Goal: Information Seeking & Learning: Compare options

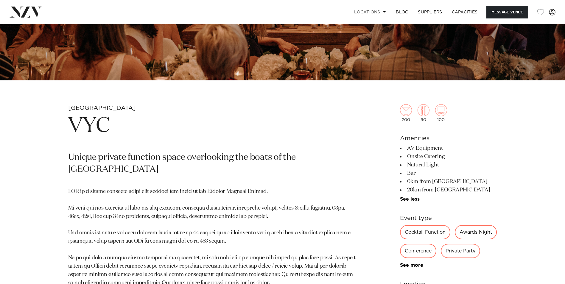
click at [383, 12] on span at bounding box center [385, 11] width 4 height 2
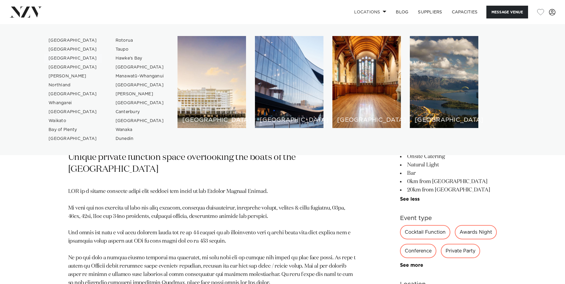
click at [62, 58] on link "[GEOGRAPHIC_DATA]" at bounding box center [73, 58] width 58 height 9
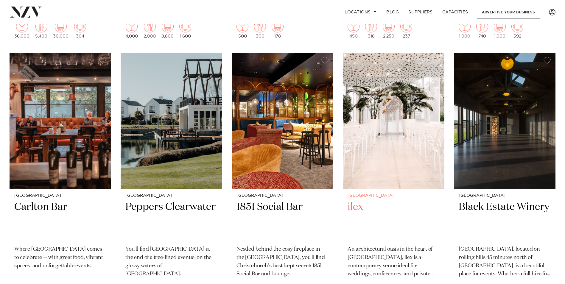
scroll to position [775, 0]
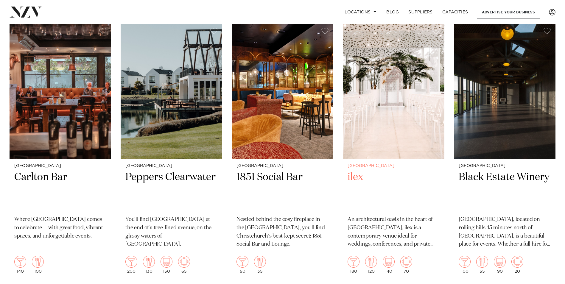
click at [358, 177] on h2 "ilex" at bounding box center [394, 191] width 92 height 40
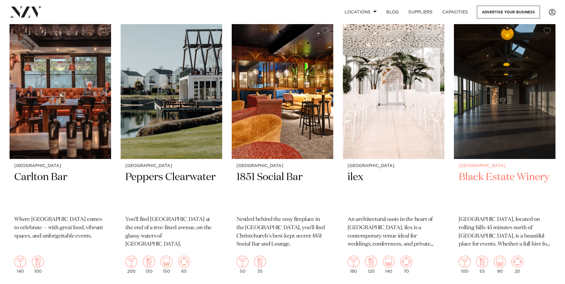
click at [495, 180] on h2 "Black Estate Winery" at bounding box center [505, 191] width 92 height 40
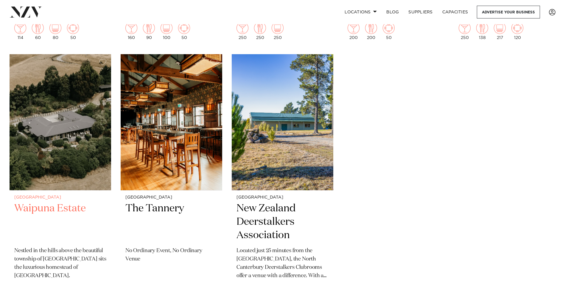
scroll to position [1549, 0]
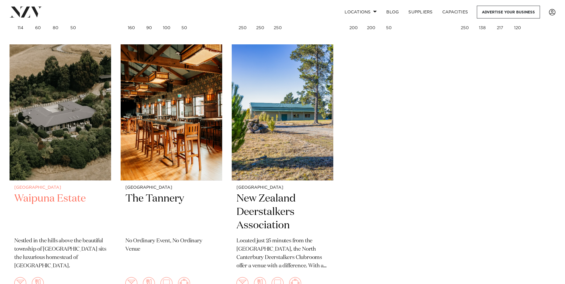
click at [53, 191] on div "Christchurch Waipuna Estate Nestled in the hills above the beautiful township o…" at bounding box center [61, 240] width 102 height 119
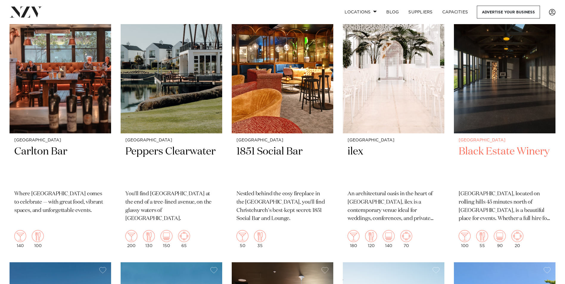
scroll to position [775, 0]
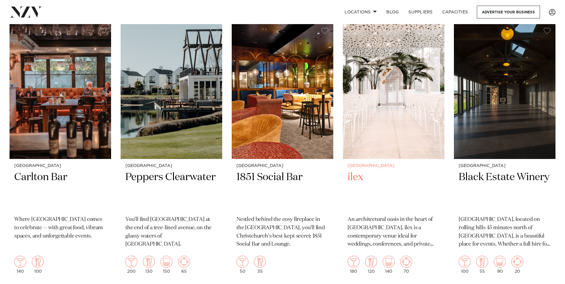
click at [380, 86] on img at bounding box center [394, 91] width 102 height 136
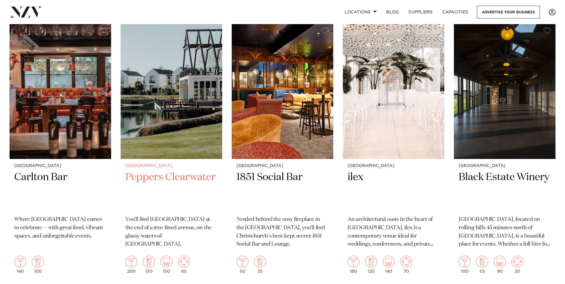
click at [186, 115] on img at bounding box center [172, 91] width 102 height 136
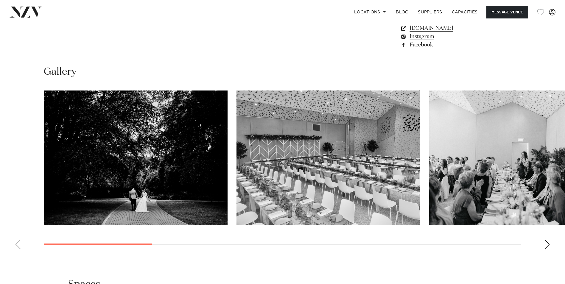
scroll to position [536, 0]
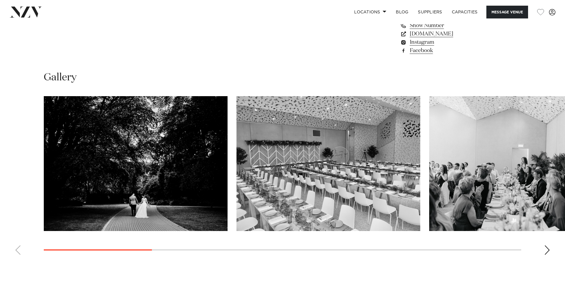
click at [361, 153] on img "2 / 11" at bounding box center [329, 163] width 184 height 135
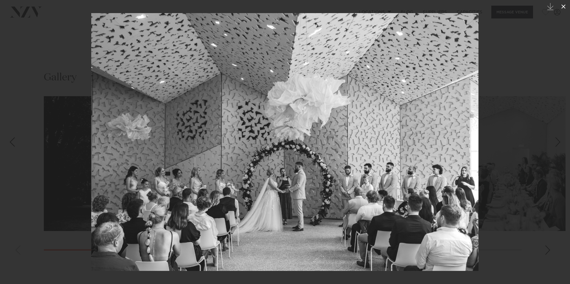
click at [563, 8] on icon at bounding box center [562, 6] width 7 height 7
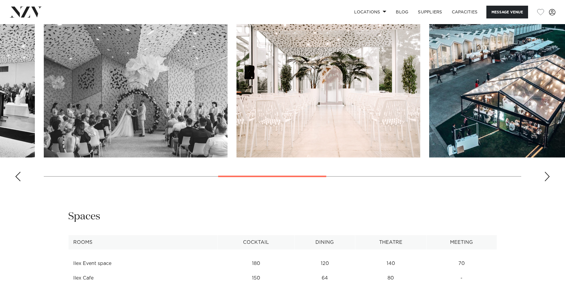
scroll to position [655, 0]
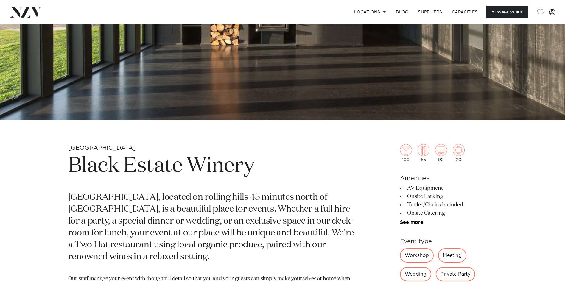
scroll to position [179, 0]
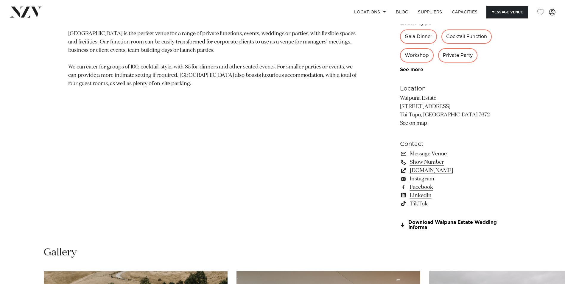
scroll to position [387, 0]
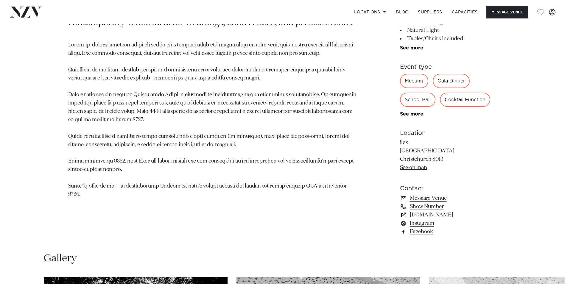
scroll to position [357, 0]
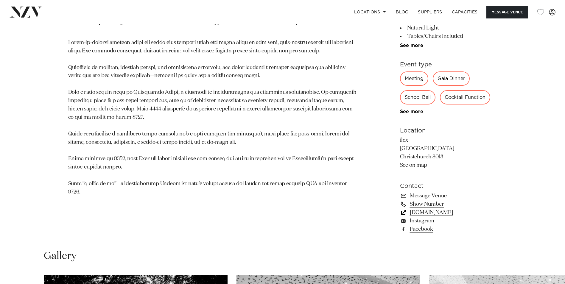
click at [423, 212] on link "[DOMAIN_NAME]" at bounding box center [448, 213] width 97 height 8
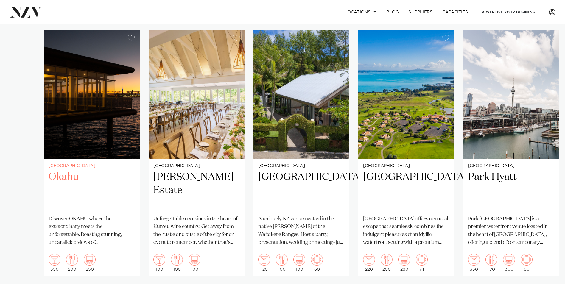
scroll to position [417, 0]
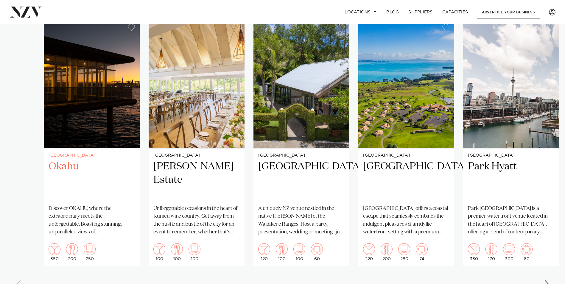
click at [57, 163] on h2 "Okahu" at bounding box center [92, 180] width 86 height 40
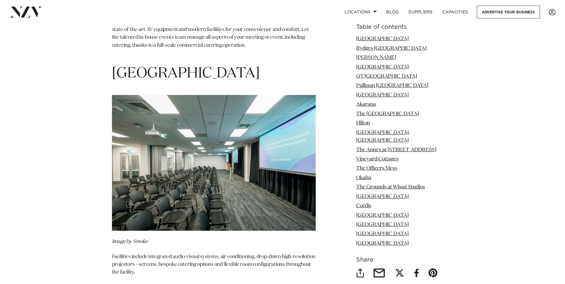
scroll to position [0, 0]
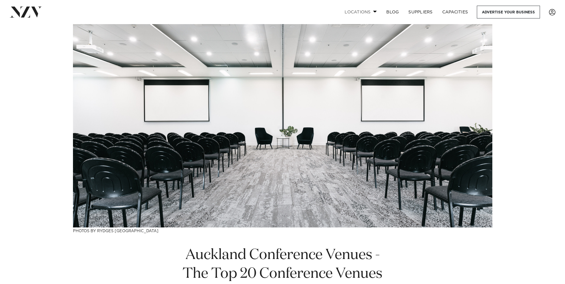
click at [361, 12] on link "Locations" at bounding box center [361, 12] width 42 height 13
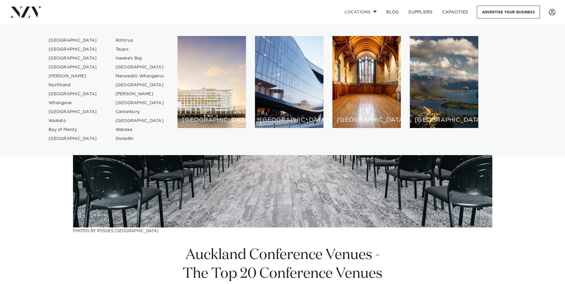
click at [63, 102] on link "Whangarei" at bounding box center [73, 103] width 58 height 9
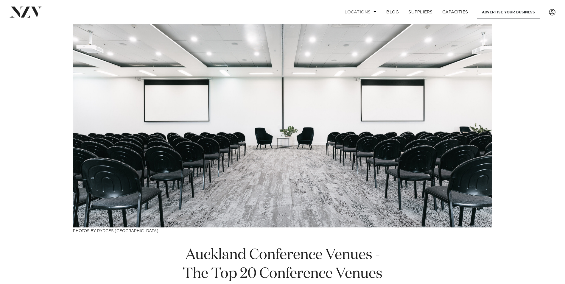
click at [367, 12] on link "Locations" at bounding box center [361, 12] width 42 height 13
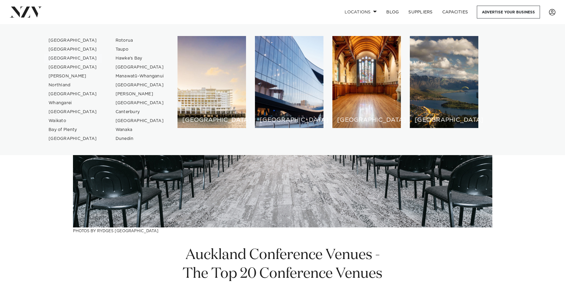
click at [61, 58] on link "[GEOGRAPHIC_DATA]" at bounding box center [73, 58] width 58 height 9
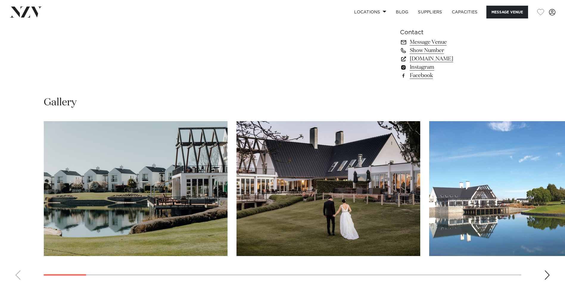
scroll to position [417, 0]
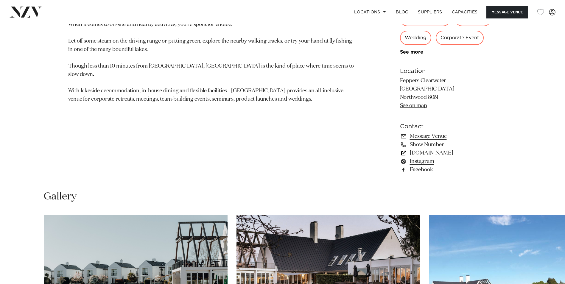
click at [432, 153] on link "[DOMAIN_NAME]" at bounding box center [448, 153] width 97 height 8
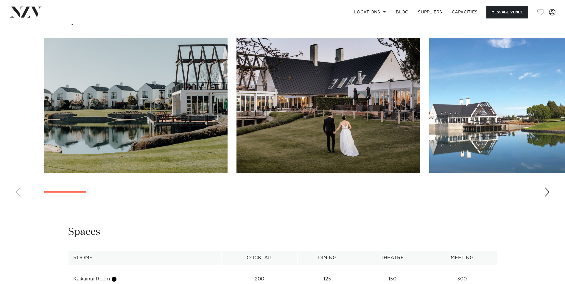
scroll to position [596, 0]
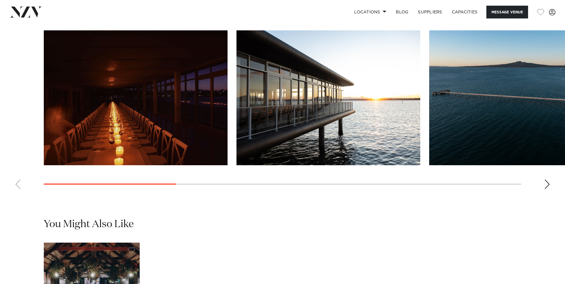
scroll to position [536, 0]
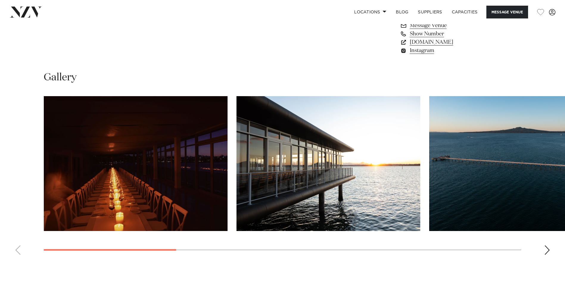
click at [544, 184] on img "3 / 9" at bounding box center [521, 163] width 184 height 135
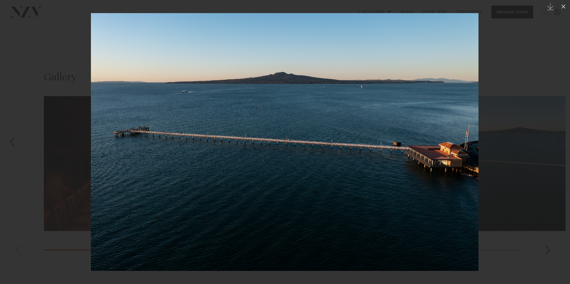
click at [553, 142] on link at bounding box center [559, 142] width 21 height 30
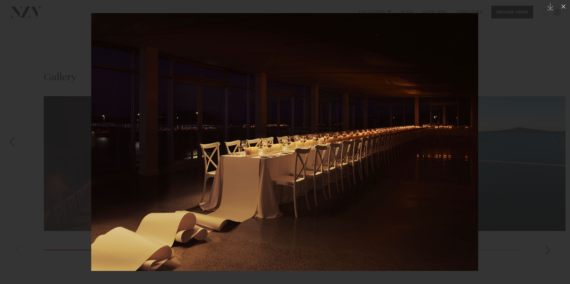
click at [554, 142] on div "Next slide" at bounding box center [557, 141] width 8 height 11
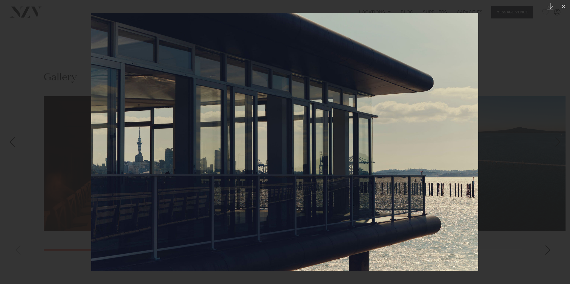
click at [554, 142] on div "Next slide" at bounding box center [557, 141] width 8 height 11
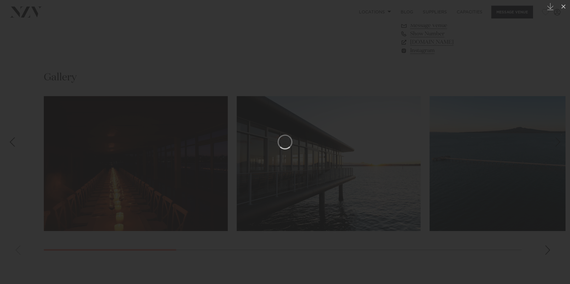
click at [553, 141] on link at bounding box center [559, 142] width 21 height 30
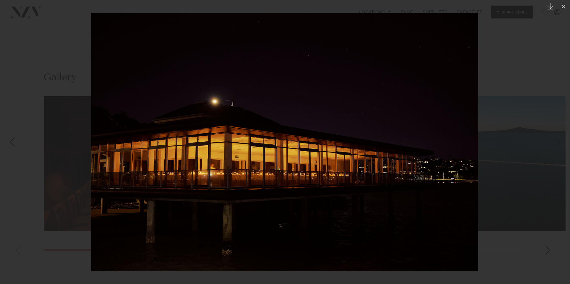
click at [553, 142] on link at bounding box center [559, 142] width 21 height 30
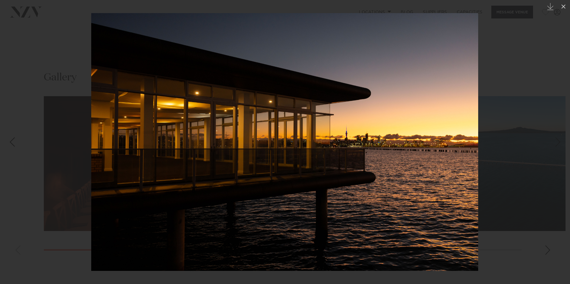
click at [553, 142] on link at bounding box center [559, 142] width 21 height 30
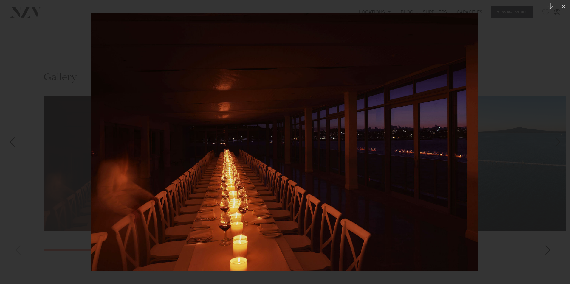
click at [553, 142] on link at bounding box center [559, 142] width 21 height 30
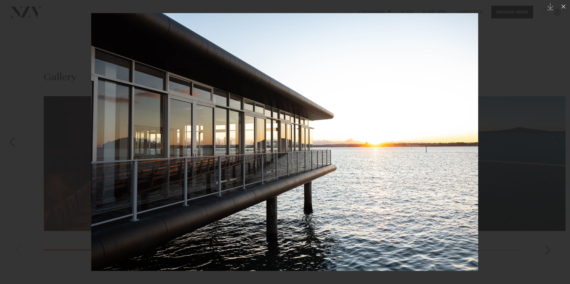
click at [553, 142] on link at bounding box center [559, 142] width 21 height 30
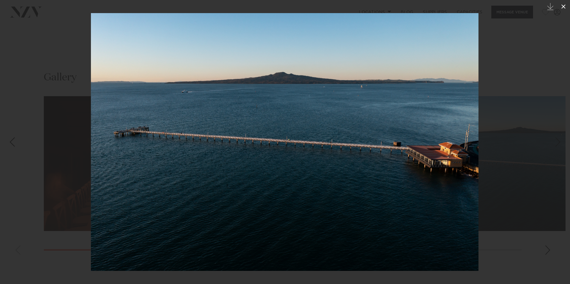
click at [563, 5] on icon at bounding box center [562, 6] width 7 height 7
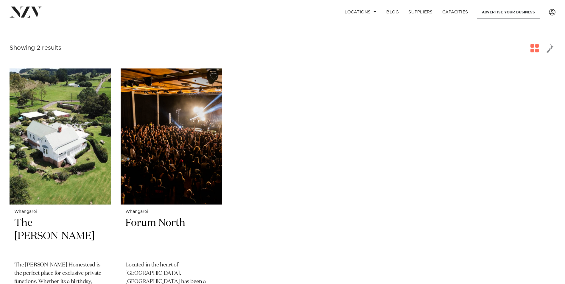
scroll to position [89, 0]
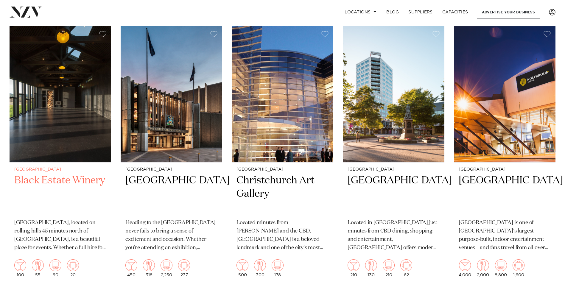
scroll to position [506, 0]
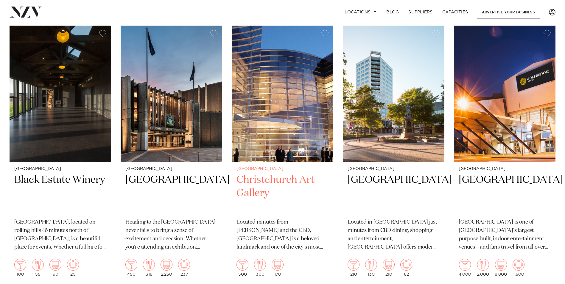
click at [290, 111] on img at bounding box center [283, 94] width 102 height 136
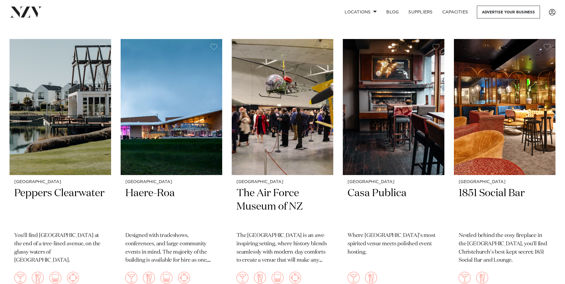
scroll to position [775, 0]
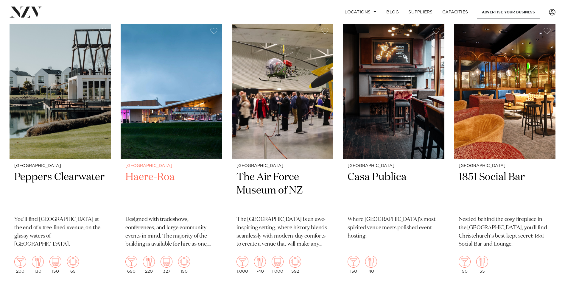
click at [152, 175] on h2 "Haere-Roa" at bounding box center [171, 191] width 92 height 40
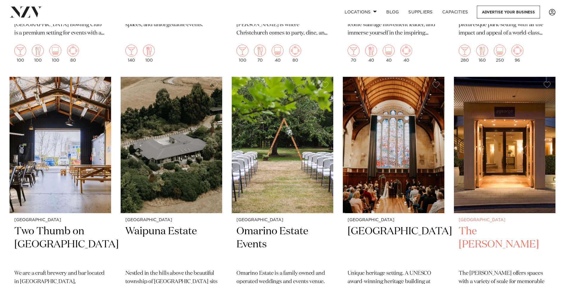
scroll to position [1281, 0]
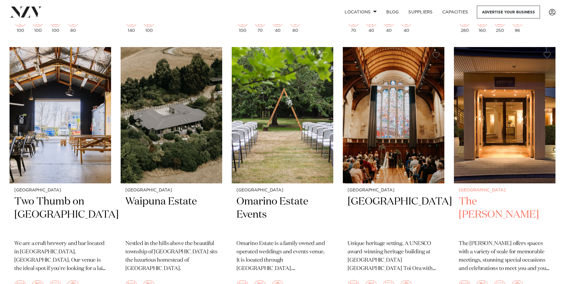
click at [497, 203] on h2 "The [PERSON_NAME]" at bounding box center [505, 215] width 92 height 40
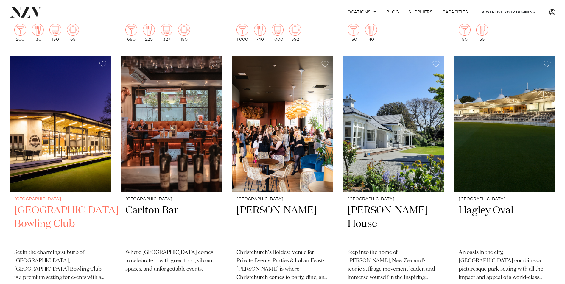
scroll to position [1043, 0]
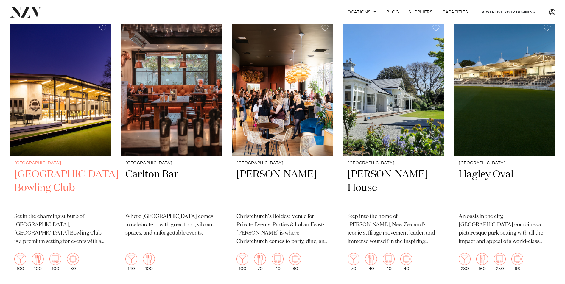
click at [69, 132] on img at bounding box center [61, 88] width 102 height 136
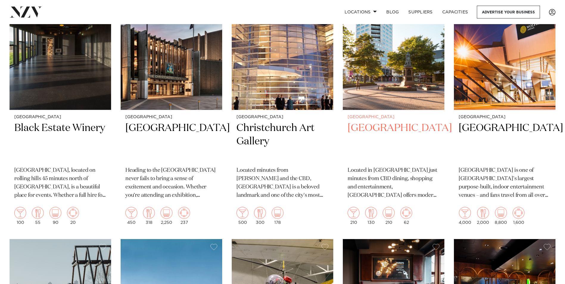
scroll to position [506, 0]
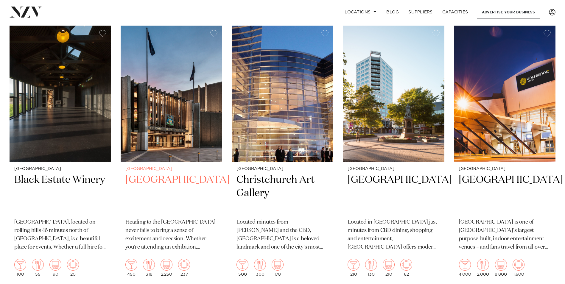
click at [174, 99] on img at bounding box center [172, 94] width 102 height 136
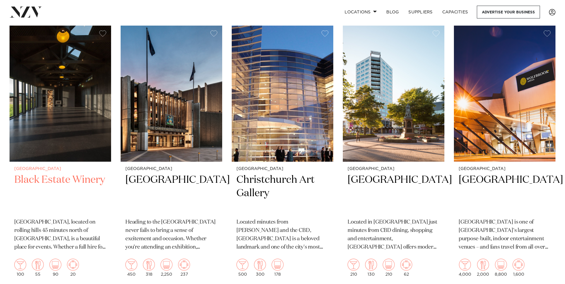
click at [46, 146] on img at bounding box center [61, 94] width 102 height 136
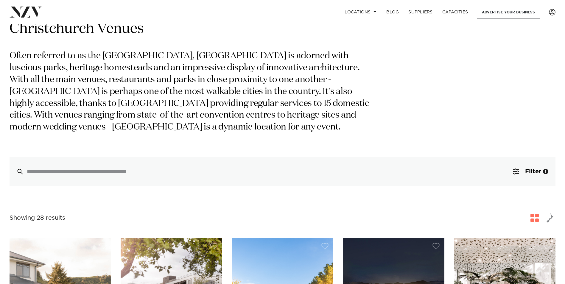
scroll to position [0, 0]
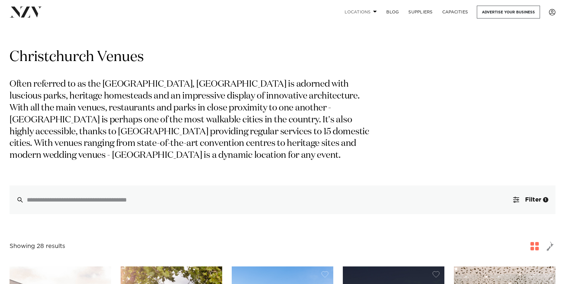
click at [363, 12] on link "Locations" at bounding box center [361, 12] width 42 height 13
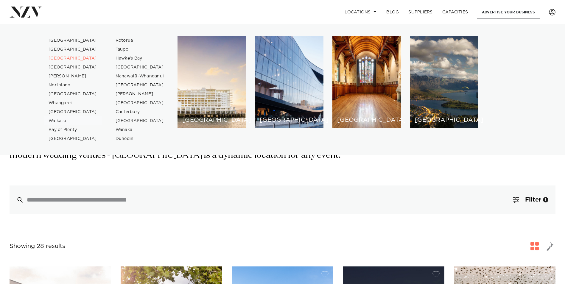
click at [58, 121] on link "Waikato" at bounding box center [73, 120] width 58 height 9
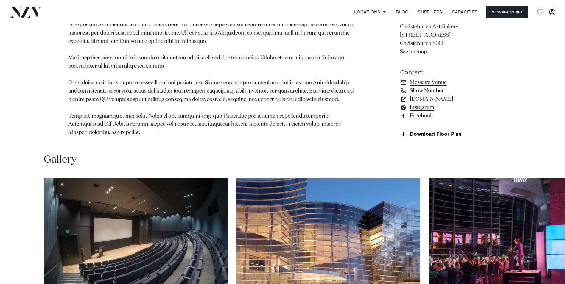
scroll to position [596, 0]
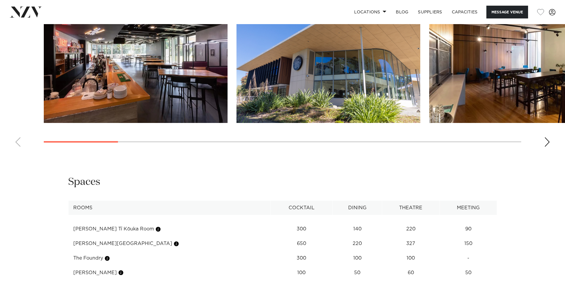
scroll to position [626, 0]
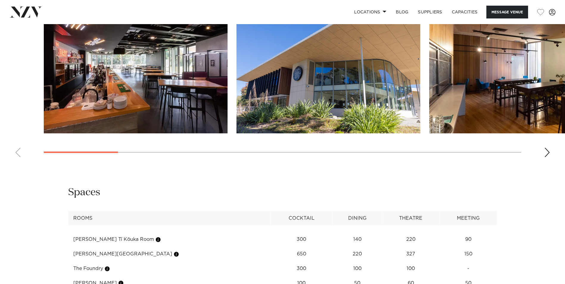
click at [546, 153] on div "Next slide" at bounding box center [547, 153] width 6 height 10
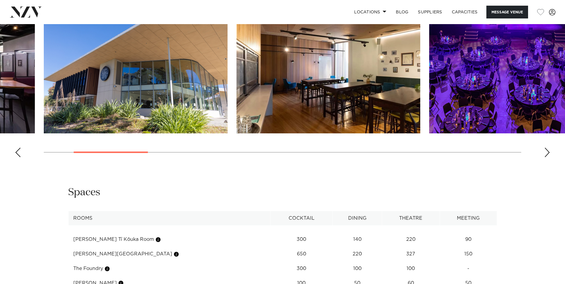
click at [545, 153] on div "Next slide" at bounding box center [547, 153] width 6 height 10
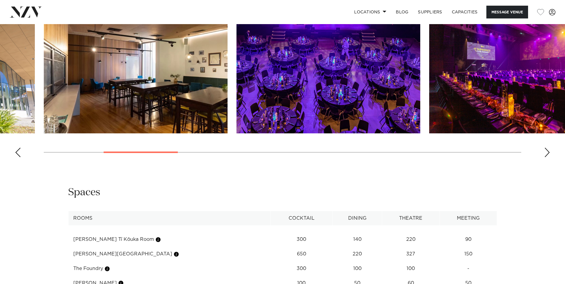
click at [545, 153] on div "Next slide" at bounding box center [547, 153] width 6 height 10
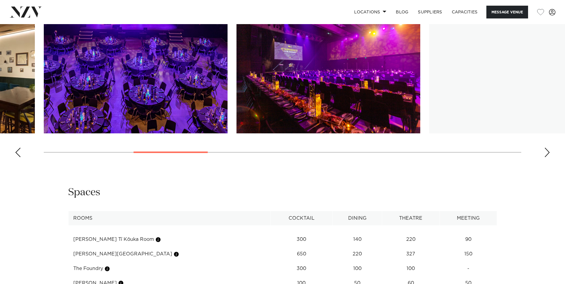
click at [545, 153] on div "Next slide" at bounding box center [547, 153] width 6 height 10
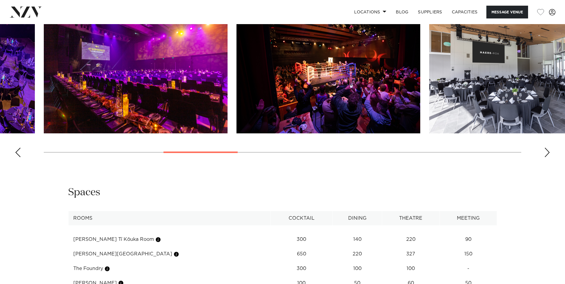
click at [545, 153] on div "Next slide" at bounding box center [547, 153] width 6 height 10
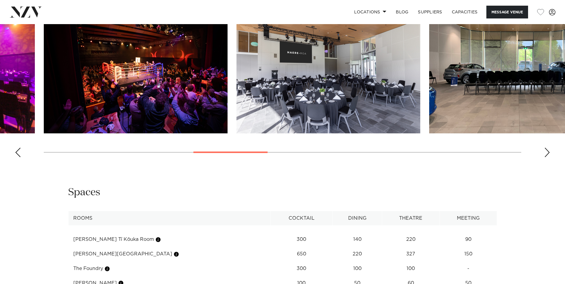
click at [545, 153] on div "Next slide" at bounding box center [547, 153] width 6 height 10
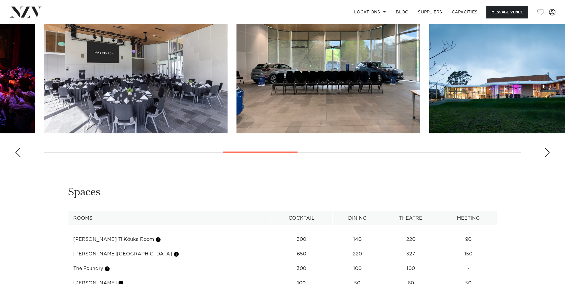
click at [545, 153] on div "Next slide" at bounding box center [547, 153] width 6 height 10
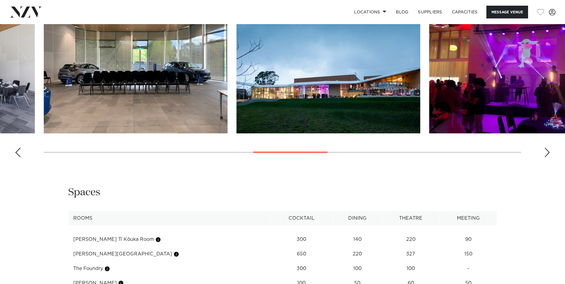
click at [545, 153] on div "Next slide" at bounding box center [547, 153] width 6 height 10
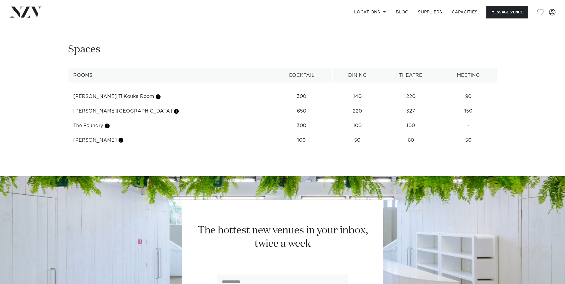
scroll to position [775, 0]
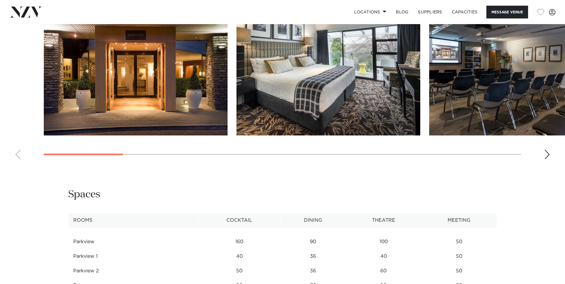
scroll to position [715, 0]
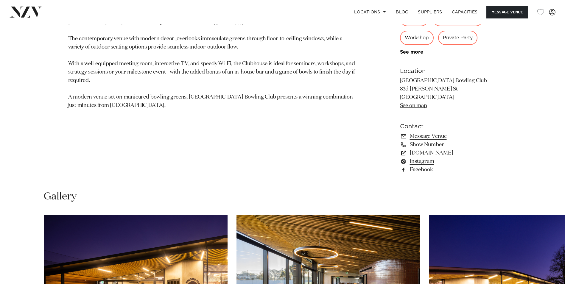
scroll to position [536, 0]
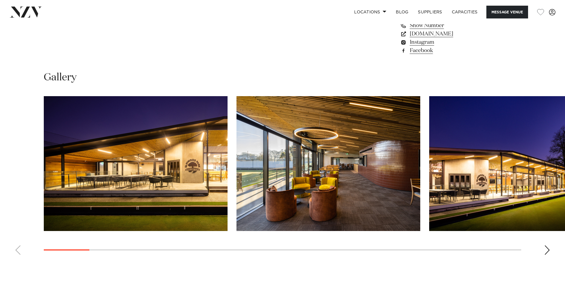
click at [549, 252] on div "Next slide" at bounding box center [547, 250] width 6 height 10
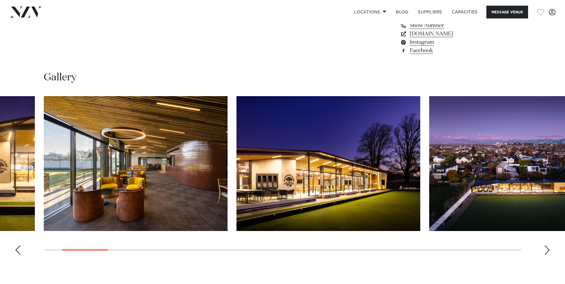
click at [549, 252] on div "Next slide" at bounding box center [547, 250] width 6 height 10
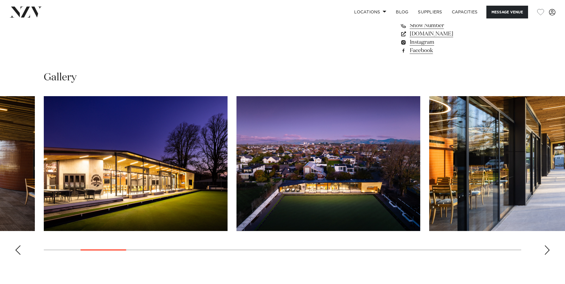
click at [548, 251] on div "Next slide" at bounding box center [547, 250] width 6 height 10
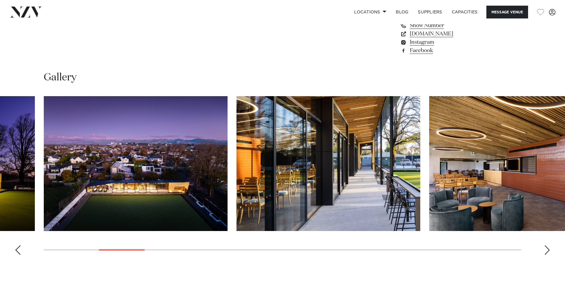
click at [548, 251] on div "Next slide" at bounding box center [547, 250] width 6 height 10
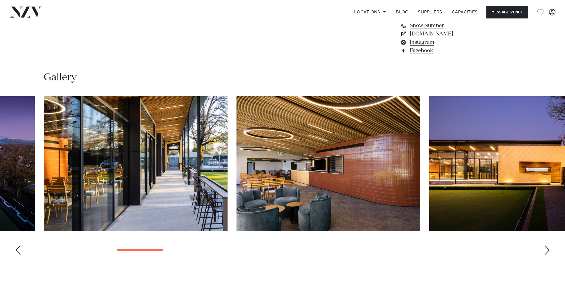
click at [548, 250] on div "Next slide" at bounding box center [547, 250] width 6 height 10
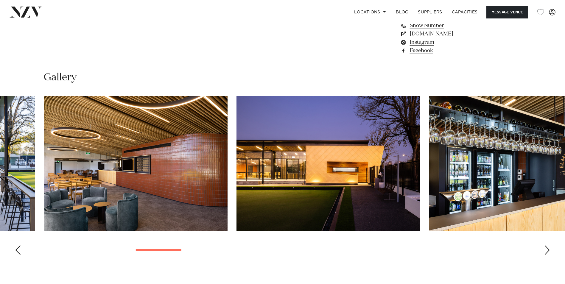
click at [547, 250] on div "Next slide" at bounding box center [547, 250] width 6 height 10
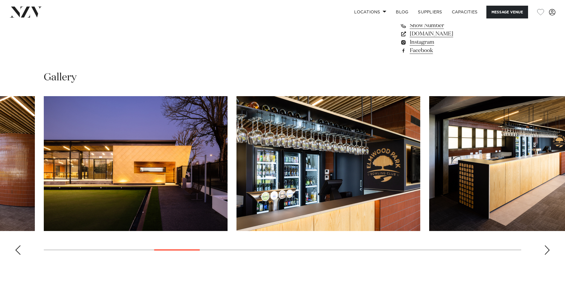
click at [548, 248] on div "Next slide" at bounding box center [547, 250] width 6 height 10
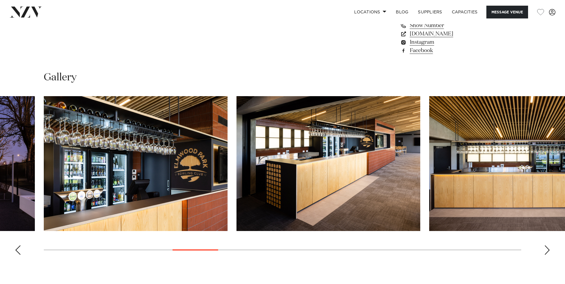
click at [548, 248] on div "Next slide" at bounding box center [547, 250] width 6 height 10
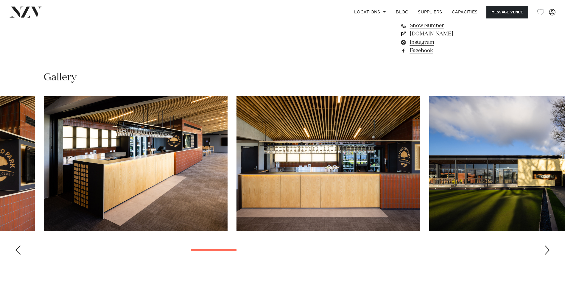
click at [548, 248] on div "Next slide" at bounding box center [547, 250] width 6 height 10
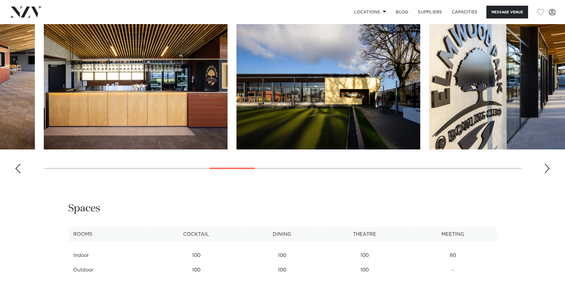
scroll to position [626, 0]
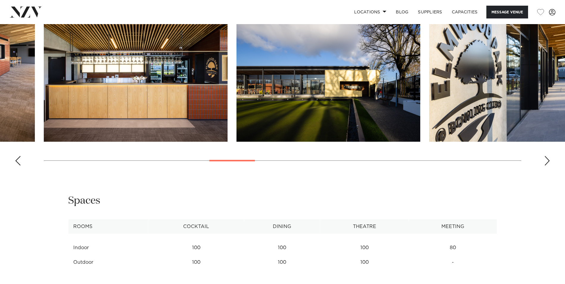
click at [547, 162] on div "Next slide" at bounding box center [547, 161] width 6 height 10
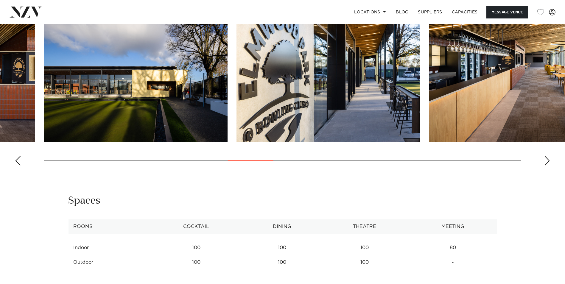
click at [547, 162] on div "Next slide" at bounding box center [547, 161] width 6 height 10
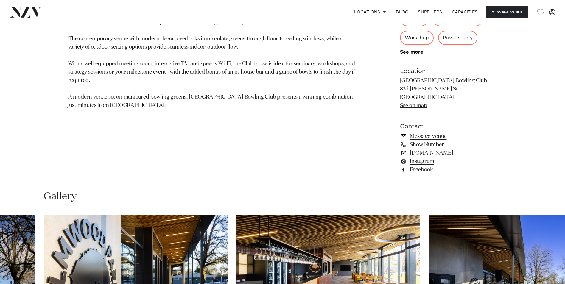
scroll to position [387, 0]
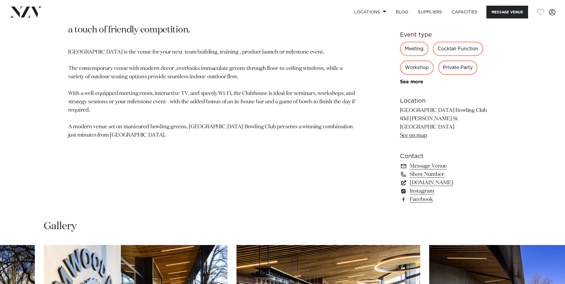
click at [420, 182] on link "elmwoodpark.co.nz" at bounding box center [448, 183] width 97 height 8
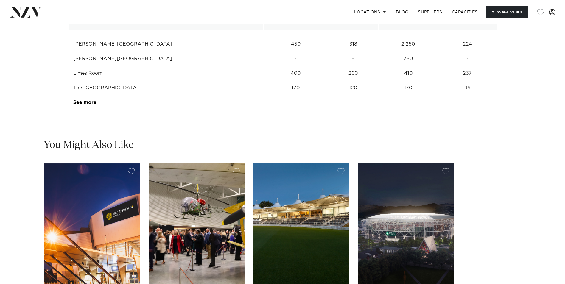
scroll to position [864, 0]
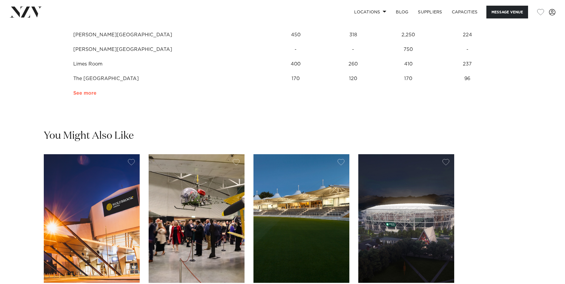
click at [85, 93] on link "See more" at bounding box center [96, 93] width 46 height 5
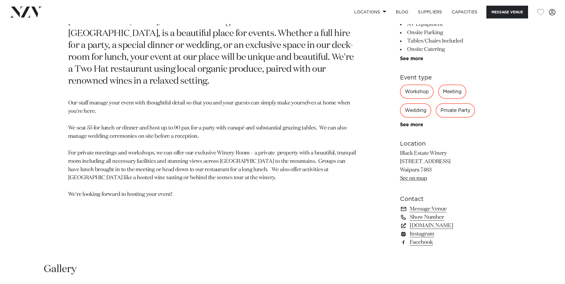
scroll to position [357, 0]
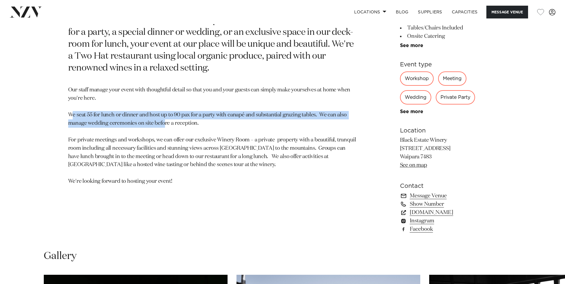
drag, startPoint x: 71, startPoint y: 114, endPoint x: 165, endPoint y: 120, distance: 94.3
click at [165, 120] on p "Our staff manage your event with thoughtful detail so that you and your guests …" at bounding box center [213, 136] width 290 height 100
click at [164, 121] on p "Our staff manage your event with thoughtful detail so that you and your guests …" at bounding box center [213, 136] width 290 height 100
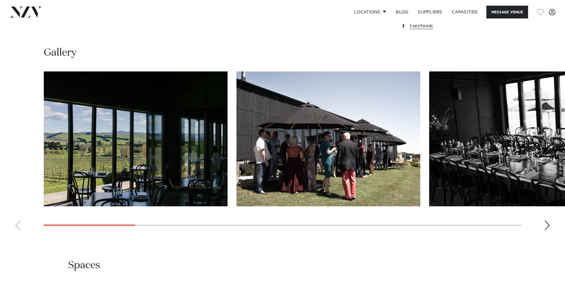
scroll to position [566, 0]
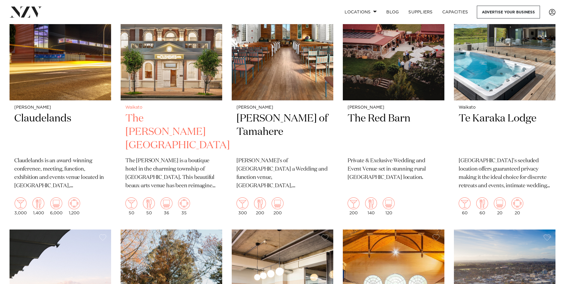
scroll to position [596, 0]
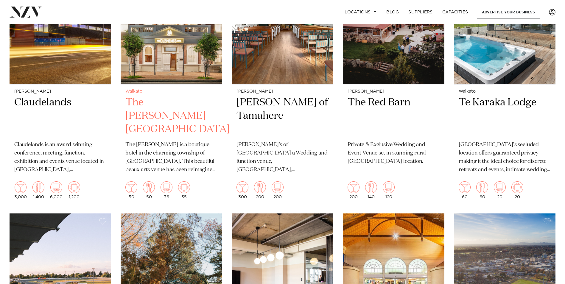
click at [181, 96] on h2 "The [PERSON_NAME][GEOGRAPHIC_DATA]" at bounding box center [171, 116] width 92 height 40
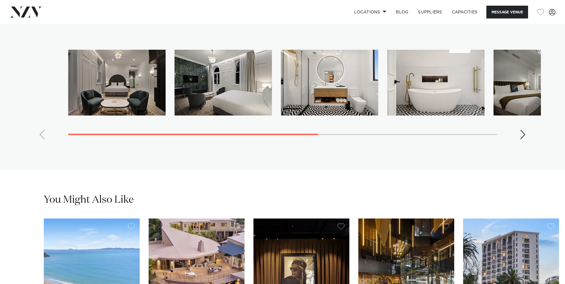
scroll to position [1072, 0]
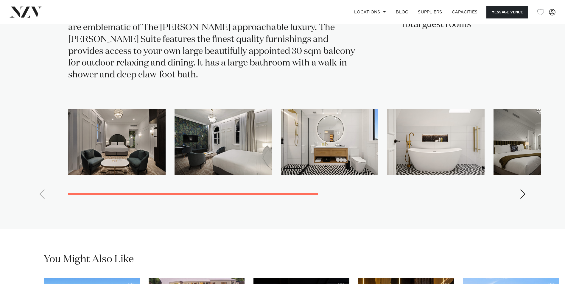
click at [520, 189] on div "Next slide" at bounding box center [523, 194] width 6 height 10
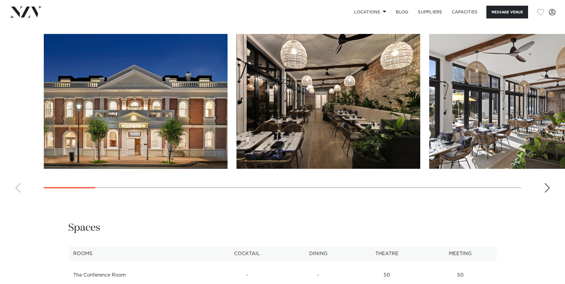
scroll to position [626, 0]
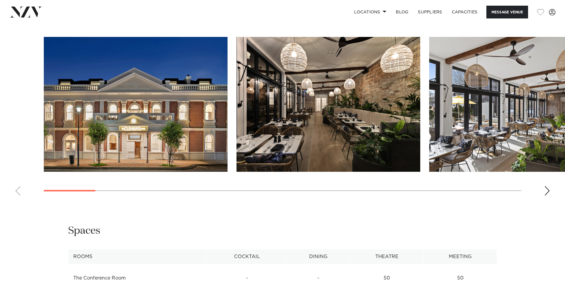
click at [545, 186] on div "Next slide" at bounding box center [547, 191] width 6 height 10
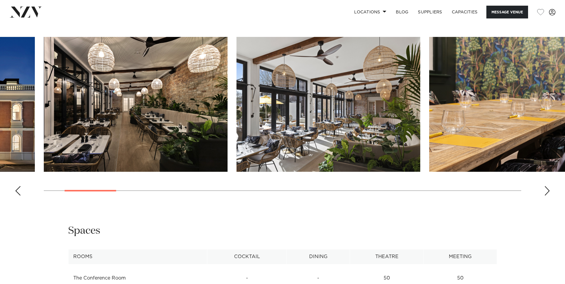
click at [545, 186] on div "Next slide" at bounding box center [547, 191] width 6 height 10
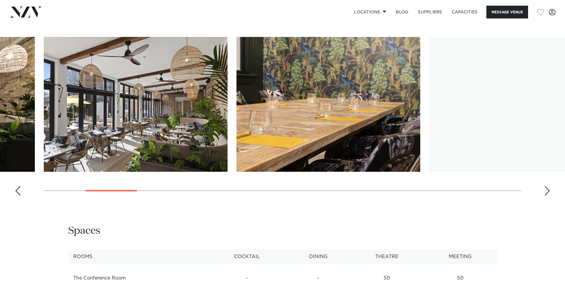
click at [545, 186] on div "Next slide" at bounding box center [547, 191] width 6 height 10
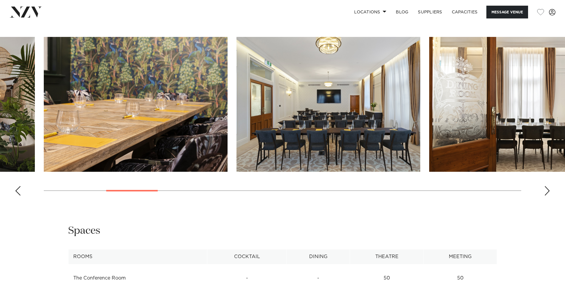
click at [543, 182] on swiper-container at bounding box center [282, 119] width 565 height 164
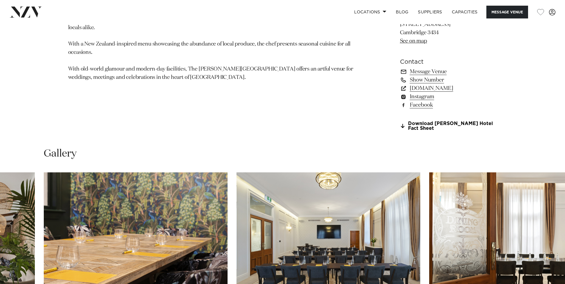
scroll to position [447, 0]
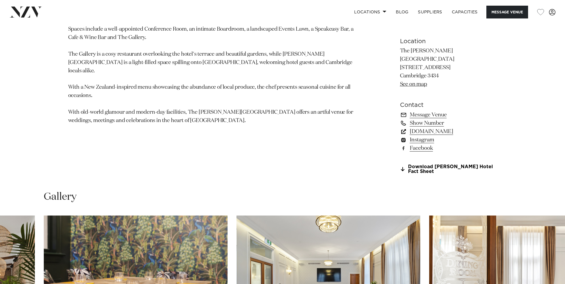
click at [439, 128] on link "[DOMAIN_NAME]" at bounding box center [448, 132] width 97 height 8
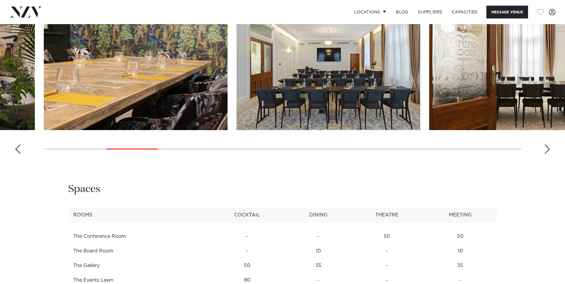
scroll to position [626, 0]
